Goal: Information Seeking & Learning: Check status

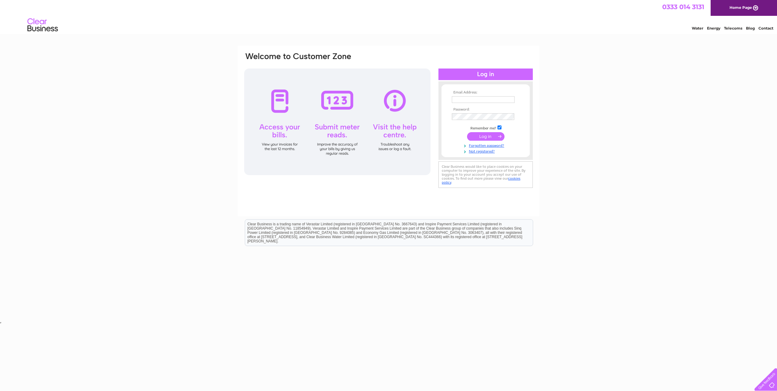
drag, startPoint x: 0, startPoint y: 0, endPoint x: 462, endPoint y: 97, distance: 471.7
click at [462, 97] on input "text" at bounding box center [483, 99] width 63 height 7
click at [462, 98] on input "text" at bounding box center [483, 99] width 63 height 7
type input "accounts@cowiesburn.co.uk"
click at [480, 136] on input "submit" at bounding box center [485, 137] width 37 height 9
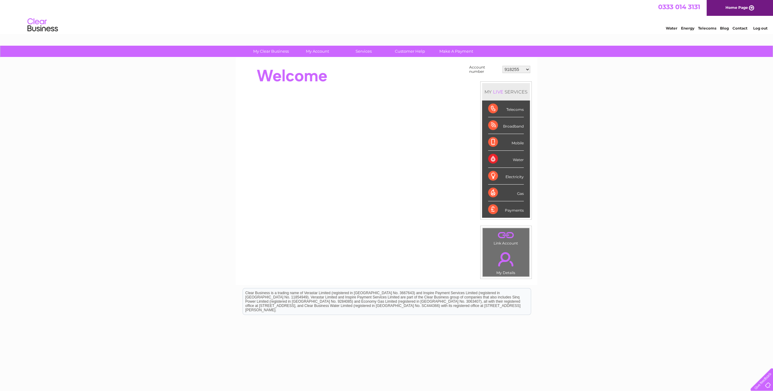
click at [573, 82] on div "My Clear Business Login Details My Details My Preferences Link Account My Accou…" at bounding box center [386, 218] width 773 height 344
click at [520, 68] on select "918255 918931 935260 954825 976031 976375 983619 987526 991567 1080197 1090330 …" at bounding box center [516, 69] width 28 height 7
select select "30292522"
click at [502, 66] on select "918255 918931 935260 954825 976031 976375 983619 987526 991567 1080197 1090330 …" at bounding box center [516, 69] width 28 height 7
click at [516, 160] on div "Water" at bounding box center [506, 159] width 36 height 17
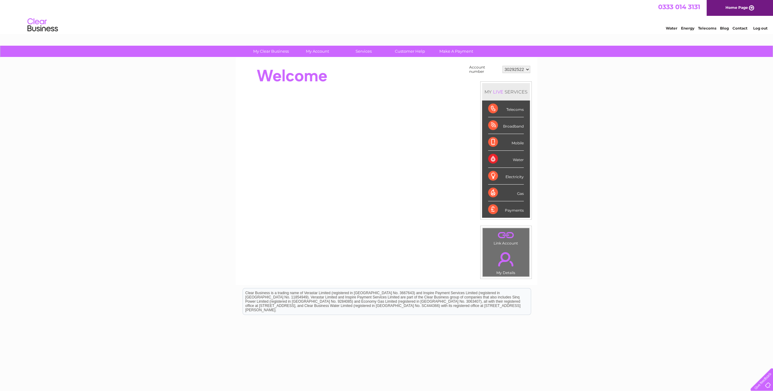
click at [515, 69] on select "918255 918931 935260 954825 976031 976375 983619 987526 991567 1080197 1090330 …" at bounding box center [516, 69] width 28 height 7
click at [502, 66] on select "918255 918931 935260 954825 976031 976375 983619 987526 991567 1080197 1090330 …" at bounding box center [516, 69] width 28 height 7
click at [558, 165] on div "My Clear Business Login Details My Details My Preferences Link Account My Accou…" at bounding box center [386, 218] width 773 height 344
click at [608, 133] on div "My Clear Business Login Details My Details My Preferences Link Account My Accou…" at bounding box center [386, 218] width 773 height 344
click at [517, 158] on div "Water" at bounding box center [506, 159] width 36 height 17
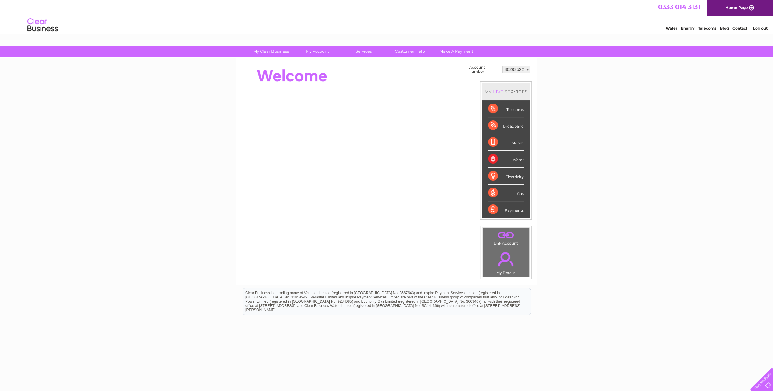
click at [494, 160] on div "Water" at bounding box center [506, 159] width 36 height 17
click at [320, 63] on link "Bills and Payments" at bounding box center [320, 64] width 50 height 12
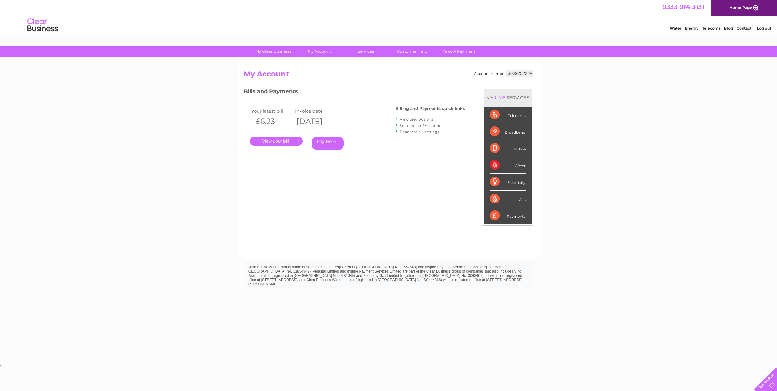
click at [300, 142] on link "." at bounding box center [276, 141] width 53 height 9
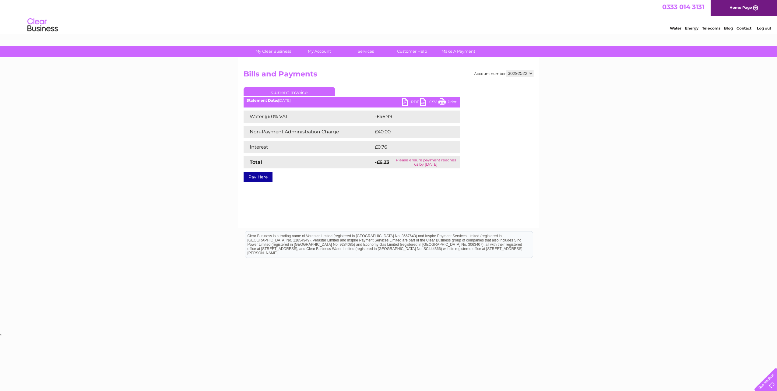
click at [526, 72] on select "918255 918931 935260 954825 976031 976375 983619 987526 991567 1080197 1090330 …" at bounding box center [520, 73] width 28 height 7
click at [506, 70] on select "918255 918931 935260 954825 976031 976375 983619 987526 991567 1080197 1090330 …" at bounding box center [520, 73] width 28 height 7
click at [514, 69] on div "Account number 918255 918931 935260 954825 976031 976375 983619 987526 991567 1…" at bounding box center [389, 143] width 302 height 171
click at [517, 72] on select "918255 918931 935260 954825 976031 976375 983619 987526 991567 1080197 1090330 …" at bounding box center [520, 73] width 28 height 7
select select "30301324"
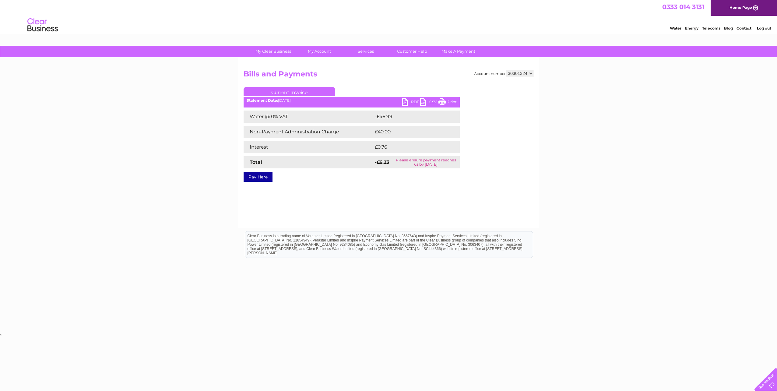
click at [506, 70] on select "918255 918931 935260 954825 976031 976375 983619 987526 991567 1080197 1090330 …" at bounding box center [520, 73] width 28 height 7
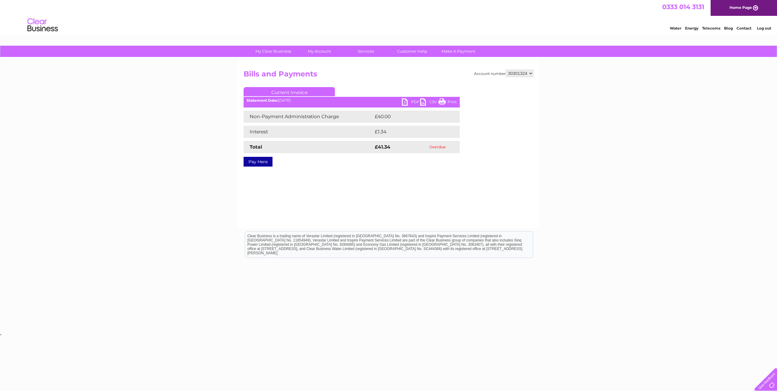
click at [530, 73] on select "918255 918931 935260 954825 976031 976375 983619 987526 991567 1080197 1090330 …" at bounding box center [520, 73] width 28 height 7
select select "30292522"
click at [506, 70] on select "918255 918931 935260 954825 976031 976375 983619 987526 991567 1080197 1090330 …" at bounding box center [520, 73] width 28 height 7
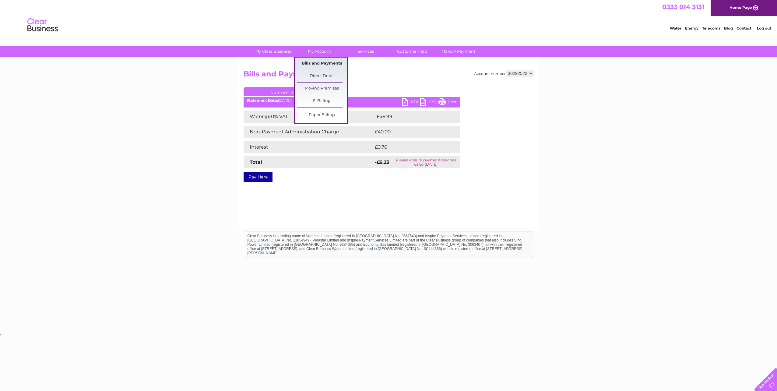
click at [328, 65] on link "Bills and Payments" at bounding box center [322, 64] width 50 height 12
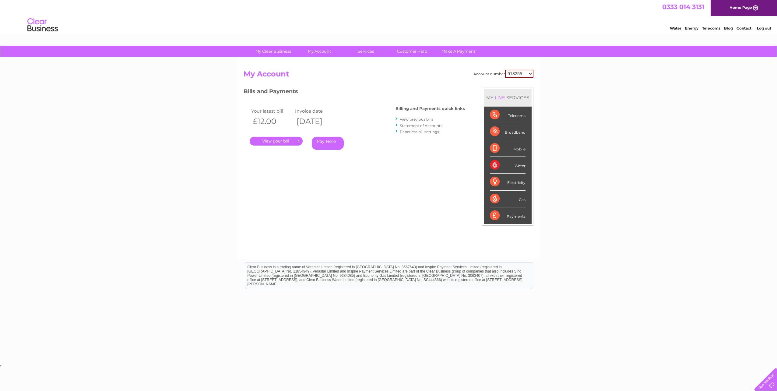
click at [423, 119] on link "View previous bills" at bounding box center [417, 119] width 34 height 5
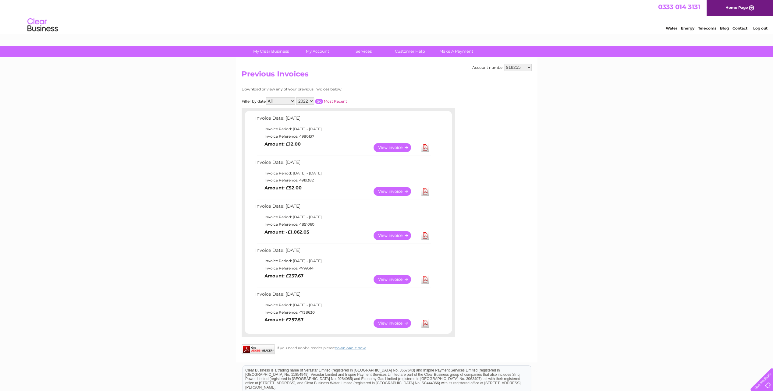
drag, startPoint x: 509, startPoint y: 67, endPoint x: 514, endPoint y: 72, distance: 6.9
click at [509, 68] on select "918255 918931 935260 954825 976031 976375 983619 987526 991567 1080197 1090330 …" at bounding box center [518, 67] width 28 height 7
select select "30292522"
click at [504, 64] on select "918255 918931 935260 954825 976031 976375 983619 987526 991567 1080197 1090330 …" at bounding box center [518, 67] width 28 height 7
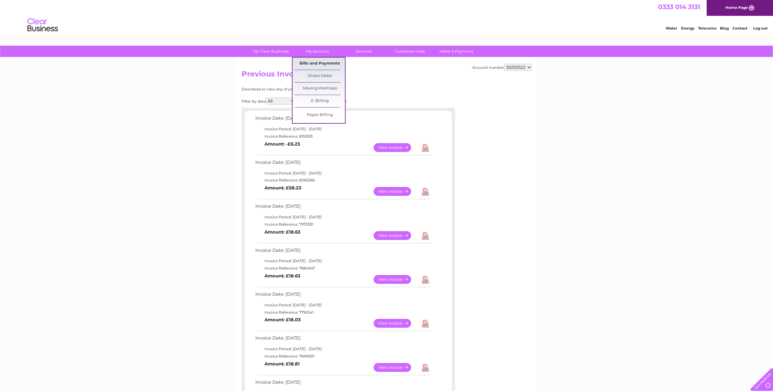
click at [311, 59] on link "Bills and Payments" at bounding box center [320, 64] width 50 height 12
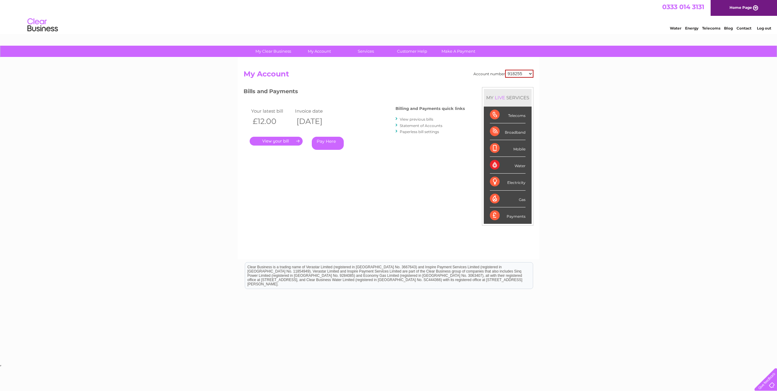
click at [422, 125] on link "Statement of Accounts" at bounding box center [421, 125] width 43 height 5
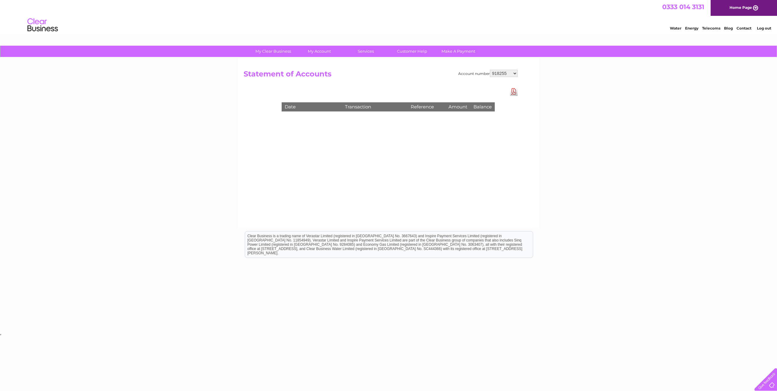
click at [500, 73] on select "918255 918931 935260 954825 976031 976375 983619 987526 991567 1080197 1090330 …" at bounding box center [504, 73] width 28 height 7
select select "30292522"
click at [490, 70] on select "918255 918931 935260 954825 976031 976375 983619 987526 991567 1080197 1090330 …" at bounding box center [504, 73] width 28 height 7
